Goal: Information Seeking & Learning: Learn about a topic

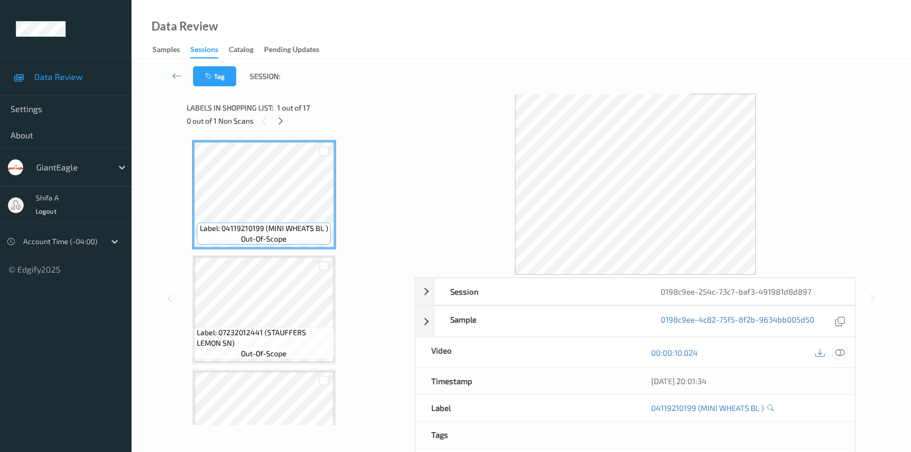
click at [838, 348] on icon at bounding box center [839, 352] width 9 height 9
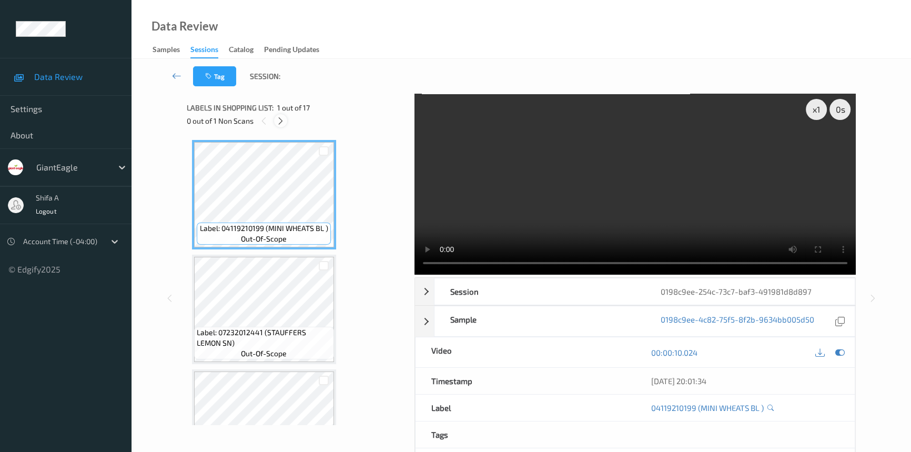
click at [282, 119] on icon at bounding box center [280, 120] width 9 height 9
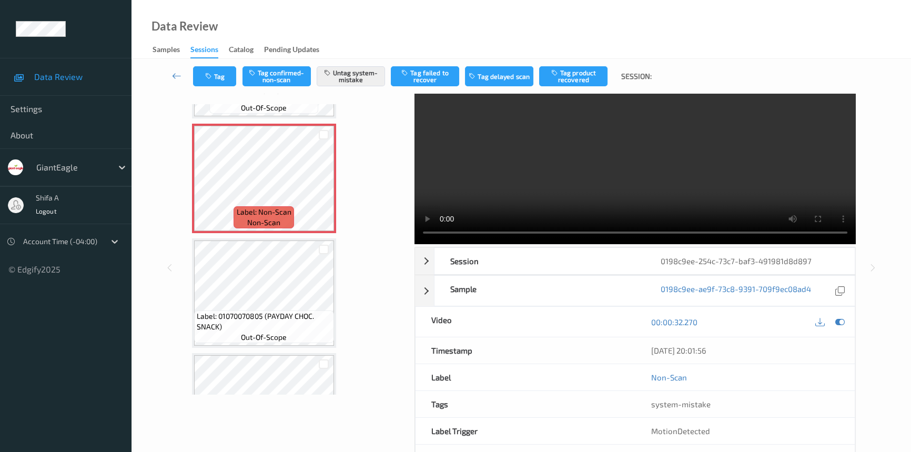
scroll to position [47, 0]
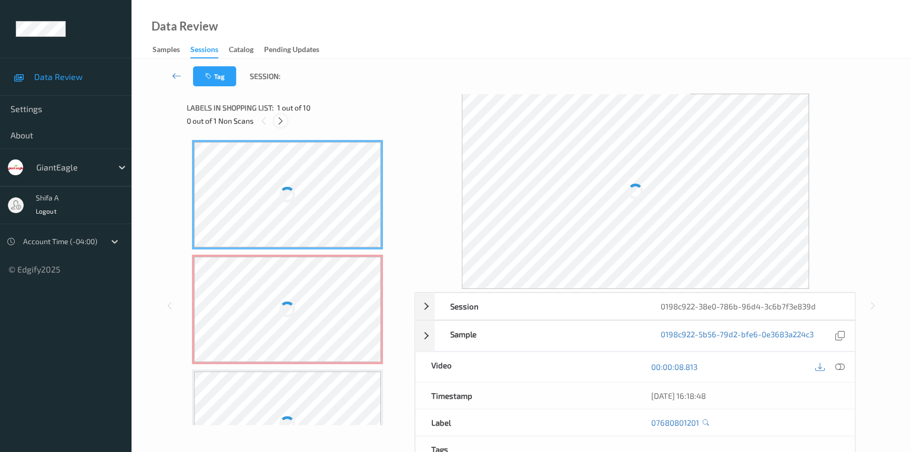
click at [284, 121] on icon at bounding box center [280, 120] width 9 height 9
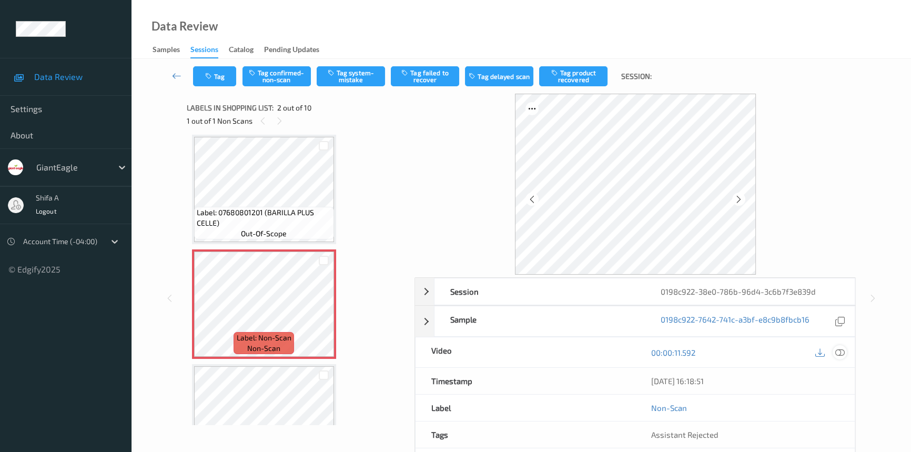
click at [836, 353] on icon at bounding box center [839, 352] width 9 height 9
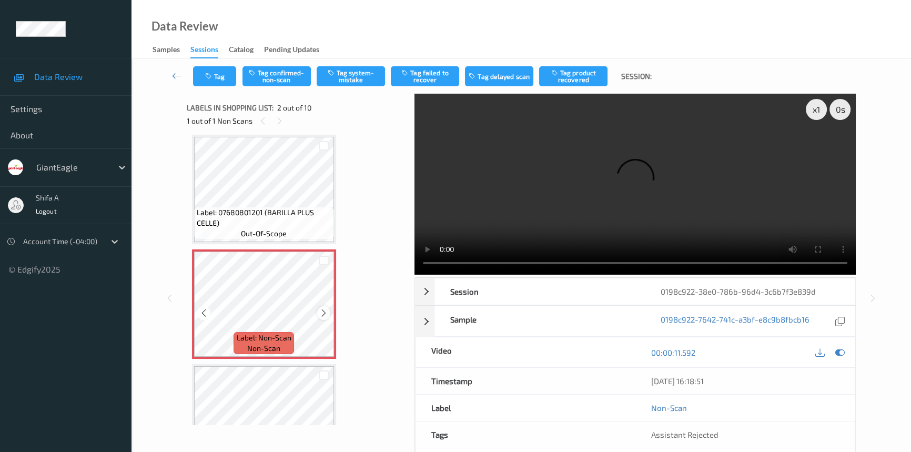
click at [323, 312] on icon at bounding box center [323, 312] width 9 height 9
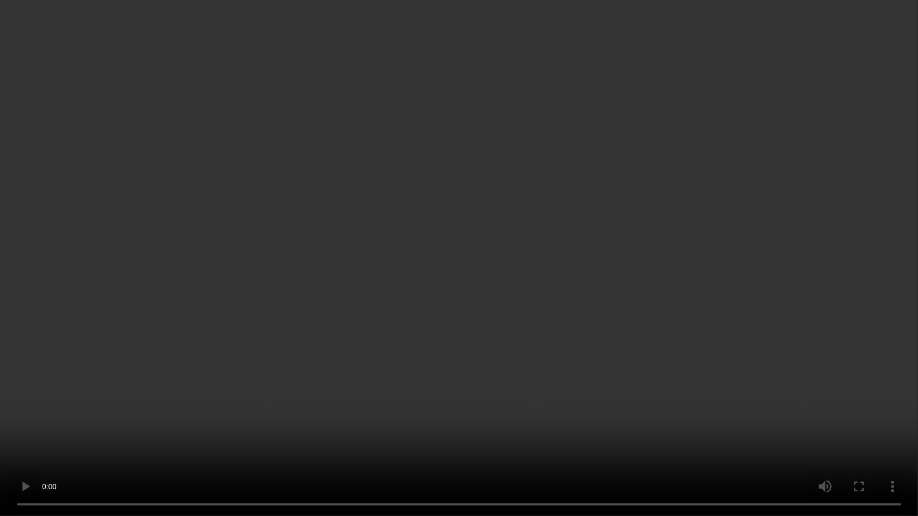
click at [297, 438] on video at bounding box center [459, 258] width 918 height 516
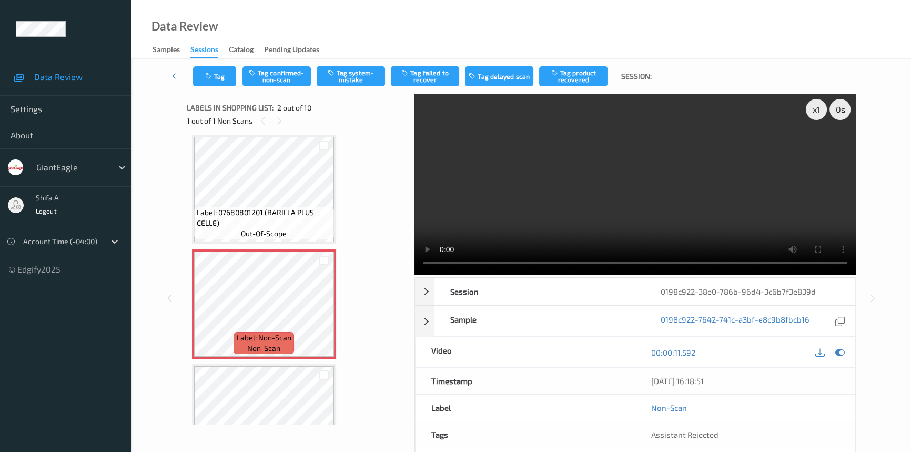
click at [663, 184] on video at bounding box center [634, 184] width 441 height 181
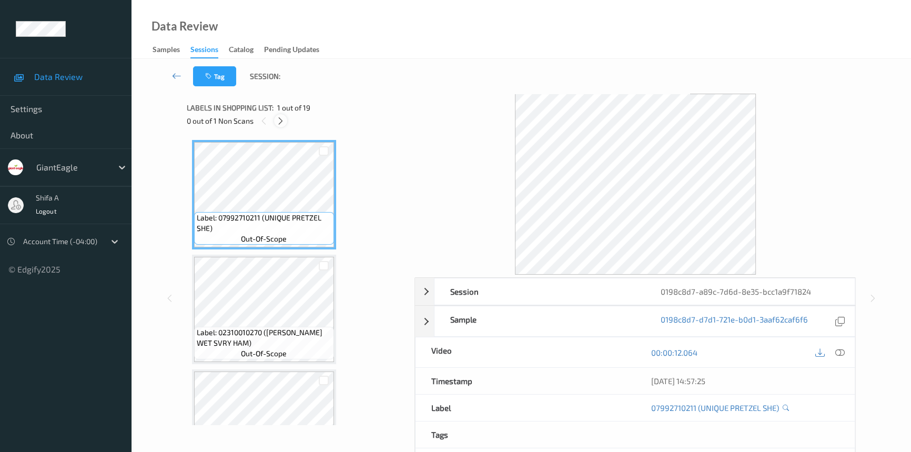
click at [278, 121] on icon at bounding box center [280, 120] width 9 height 9
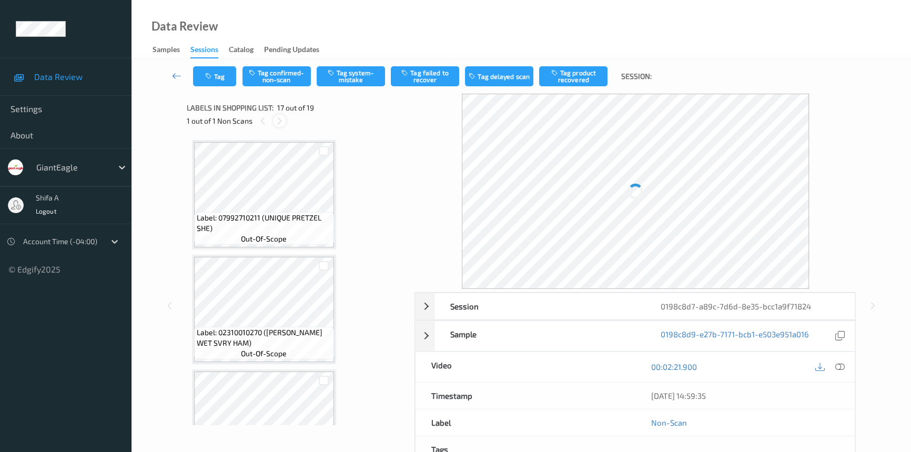
scroll to position [1719, 0]
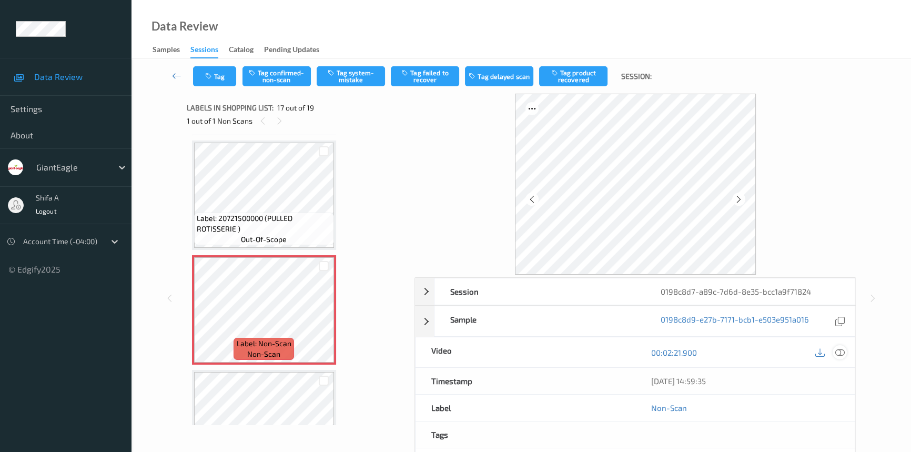
click at [841, 354] on icon at bounding box center [839, 352] width 9 height 9
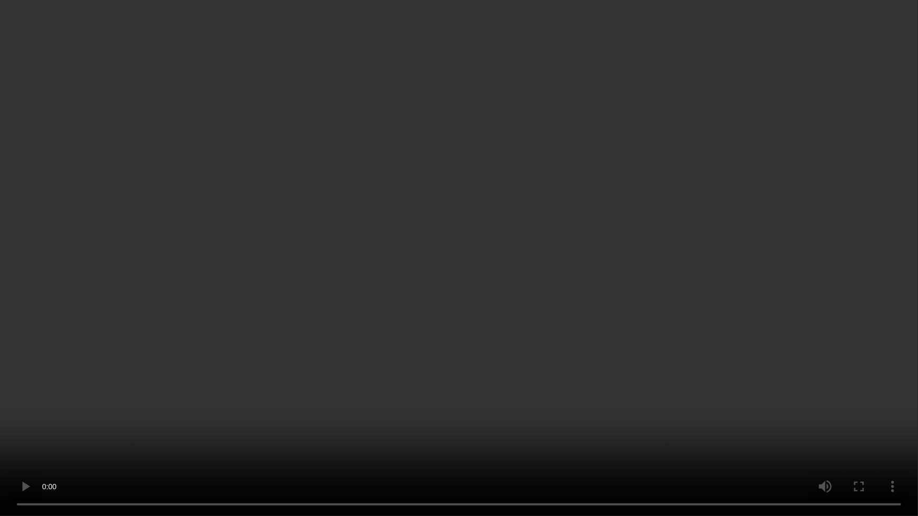
click at [550, 426] on video at bounding box center [459, 258] width 918 height 516
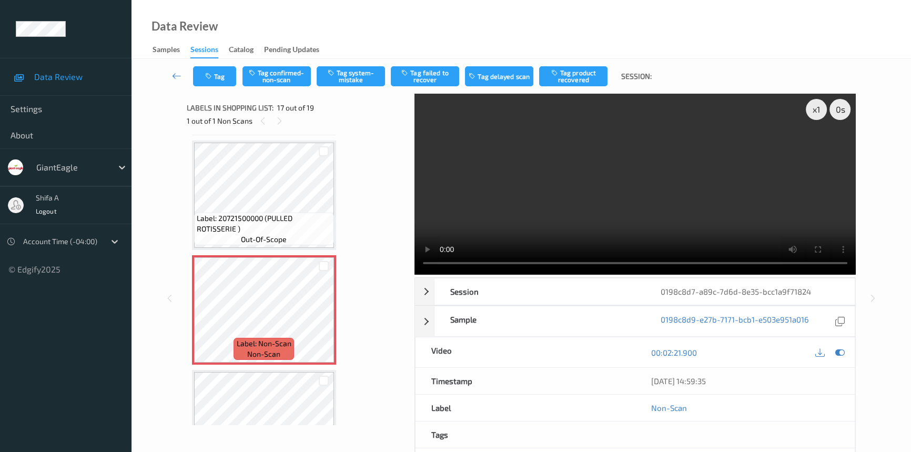
click at [665, 189] on video at bounding box center [634, 184] width 441 height 181
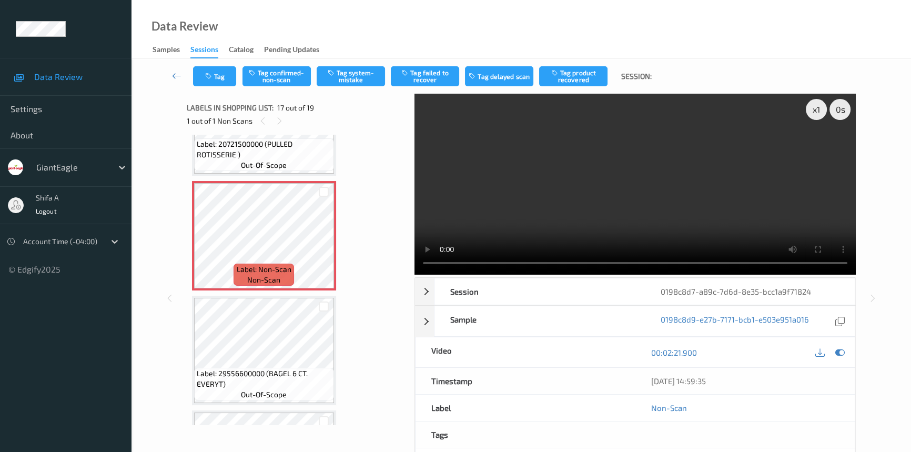
scroll to position [1814, 0]
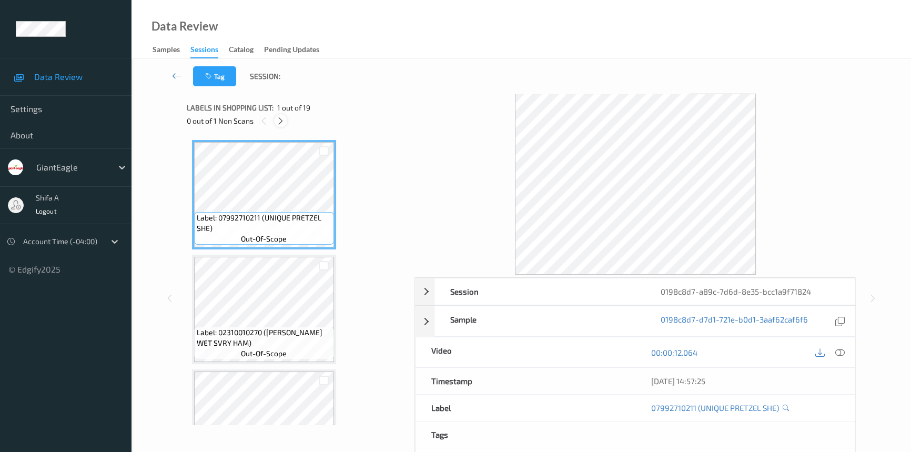
click at [286, 124] on div at bounding box center [280, 120] width 13 height 13
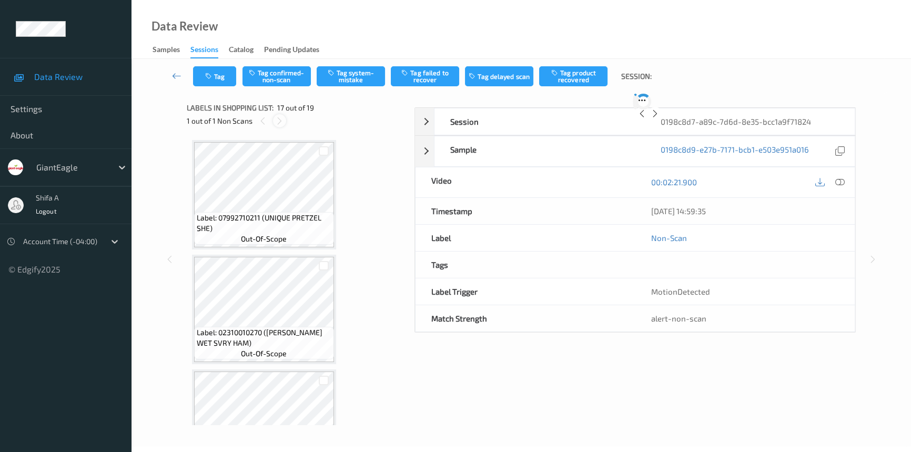
scroll to position [1719, 0]
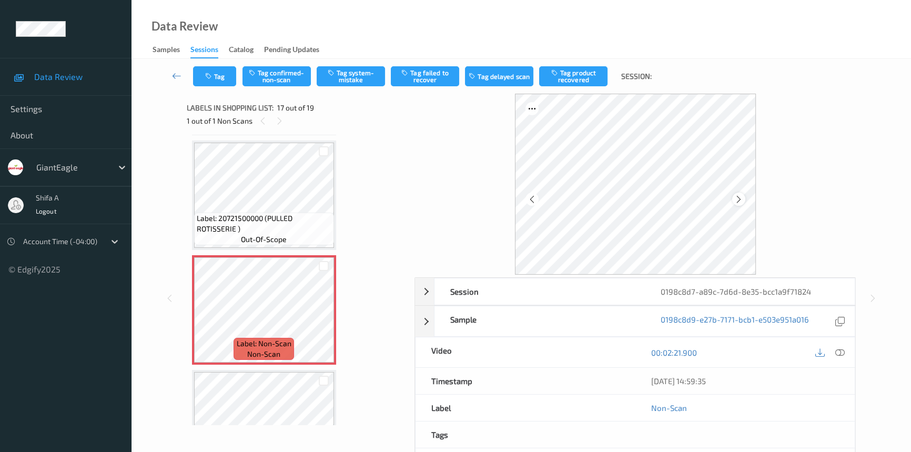
click at [736, 196] on icon at bounding box center [738, 198] width 9 height 9
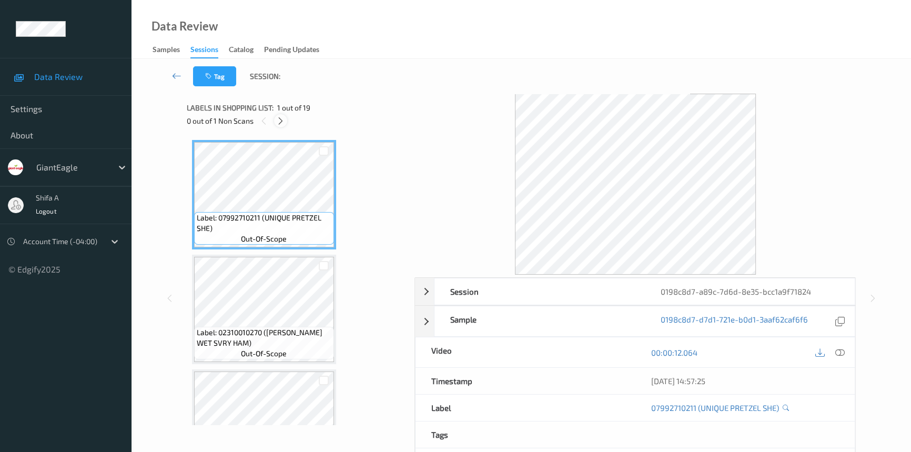
click at [285, 121] on icon at bounding box center [280, 120] width 9 height 9
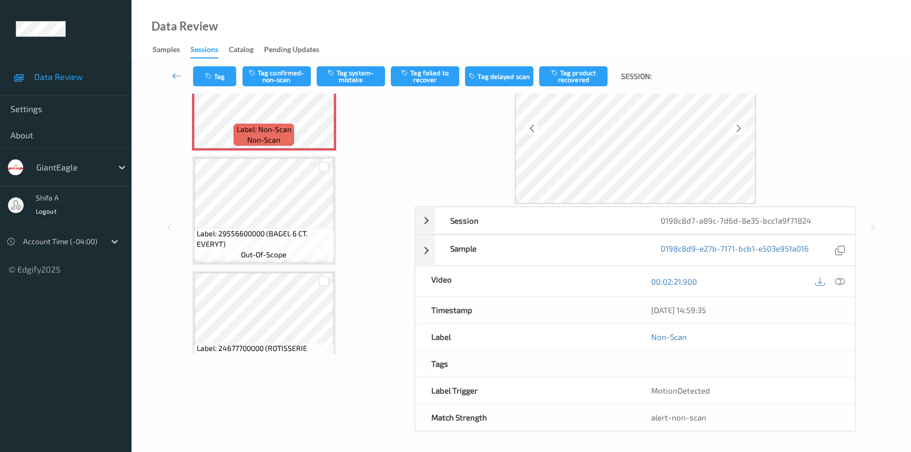
scroll to position [1886, 0]
